Goal: Transaction & Acquisition: Purchase product/service

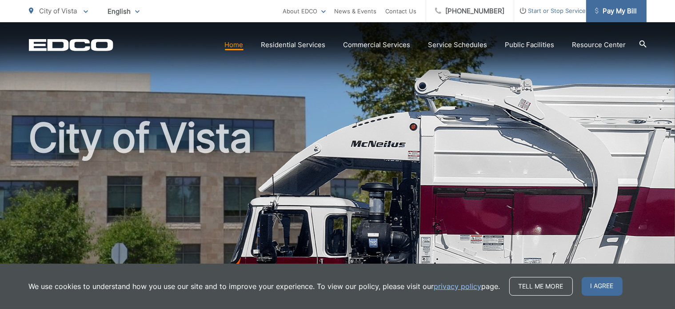
click at [625, 12] on span "Pay My Bill" at bounding box center [616, 11] width 42 height 11
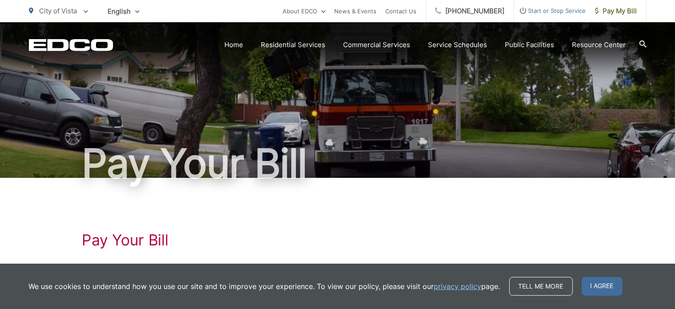
scroll to position [171, 0]
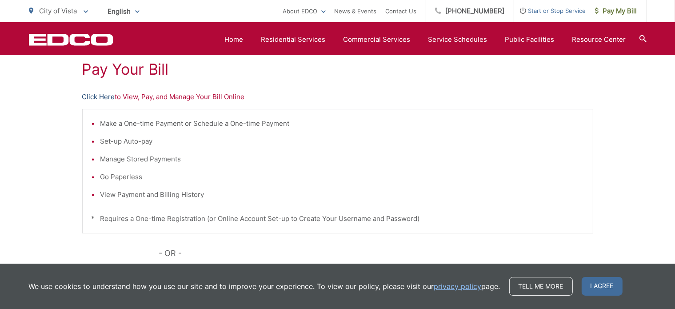
click at [105, 95] on link "Click Here" at bounding box center [98, 97] width 33 height 11
